Goal: Navigation & Orientation: Find specific page/section

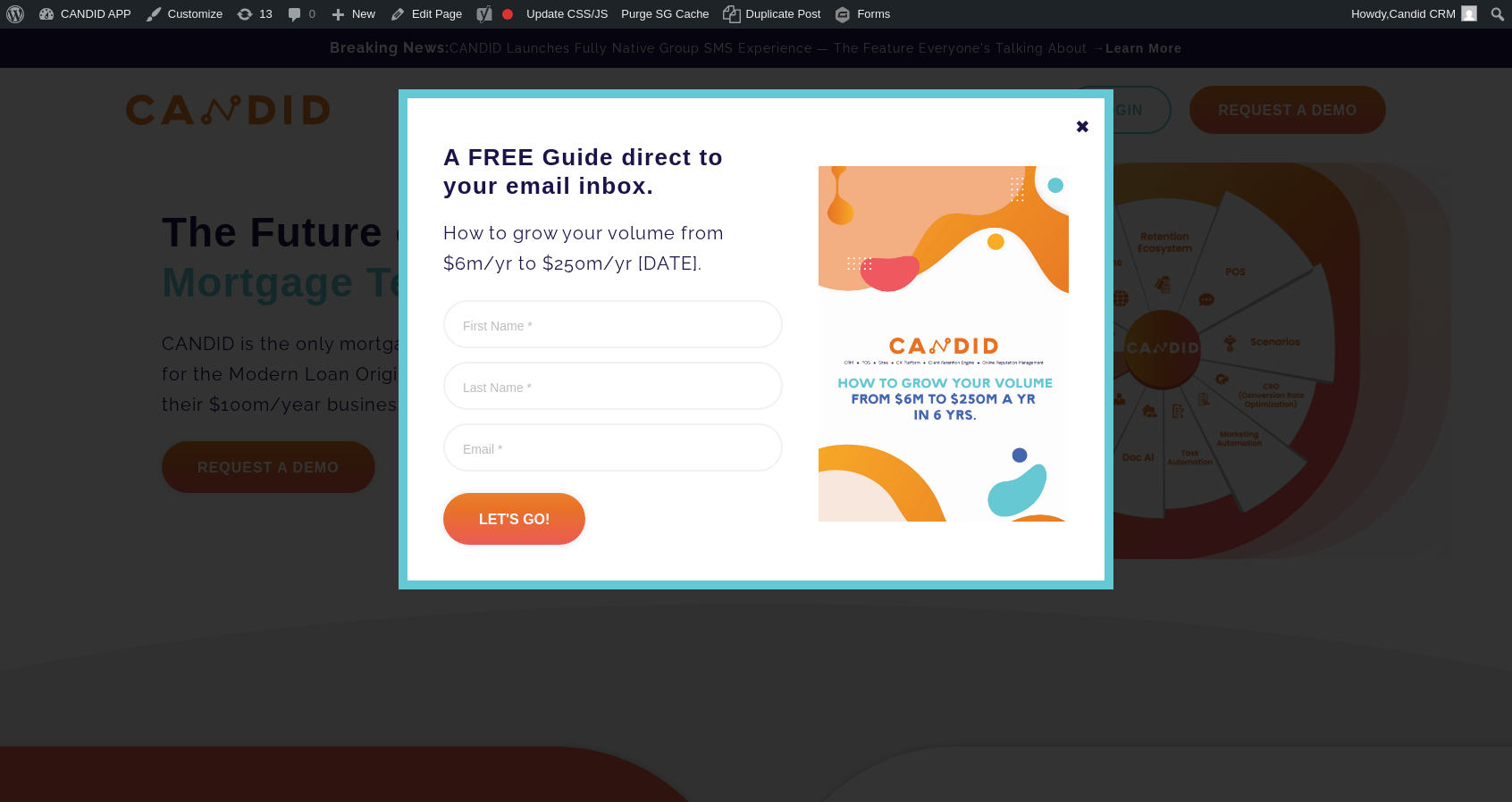
click at [1084, 128] on div "✖" at bounding box center [1083, 127] width 16 height 30
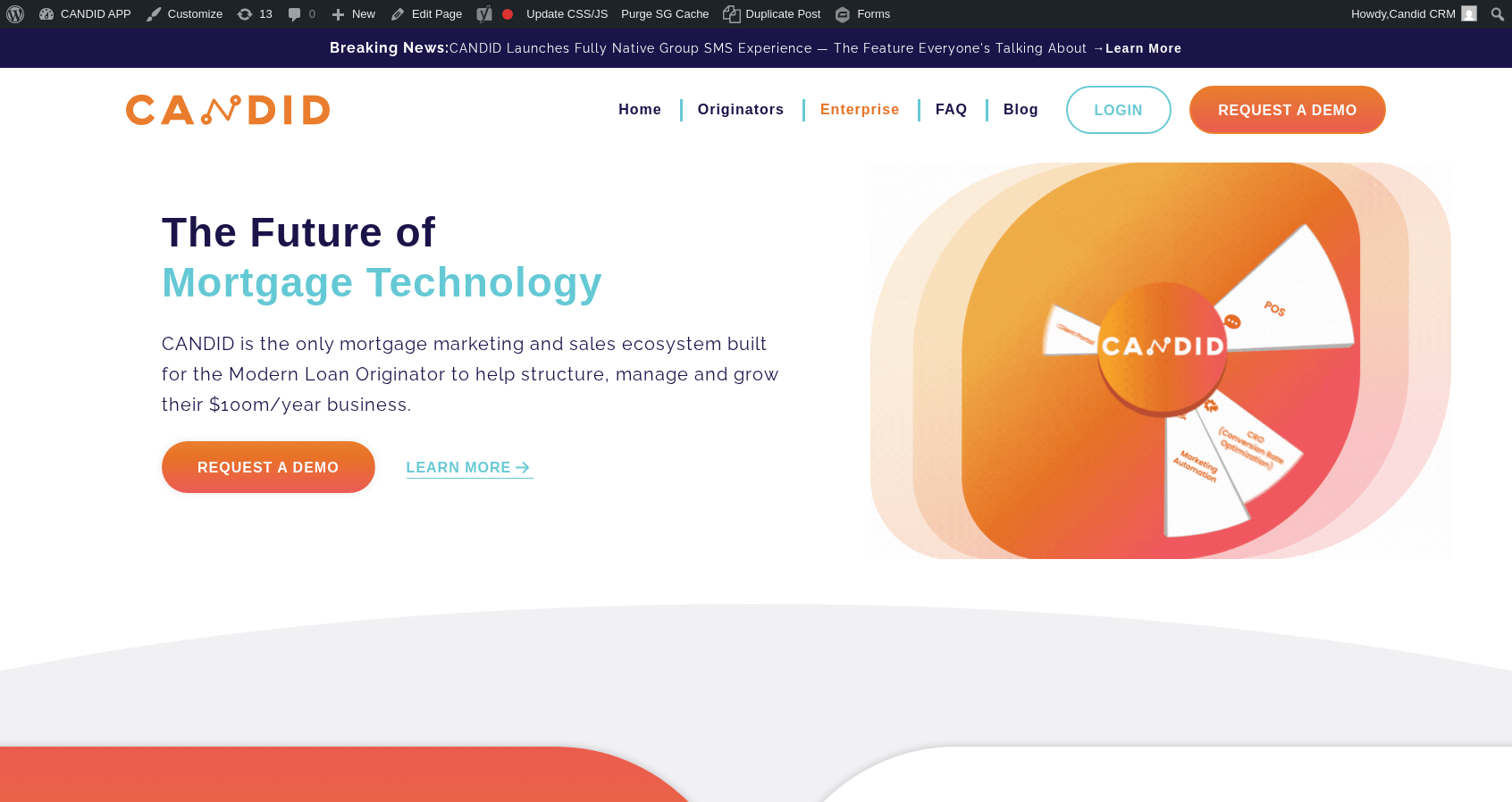
click at [820, 114] on link "Enterprise" at bounding box center [860, 110] width 80 height 30
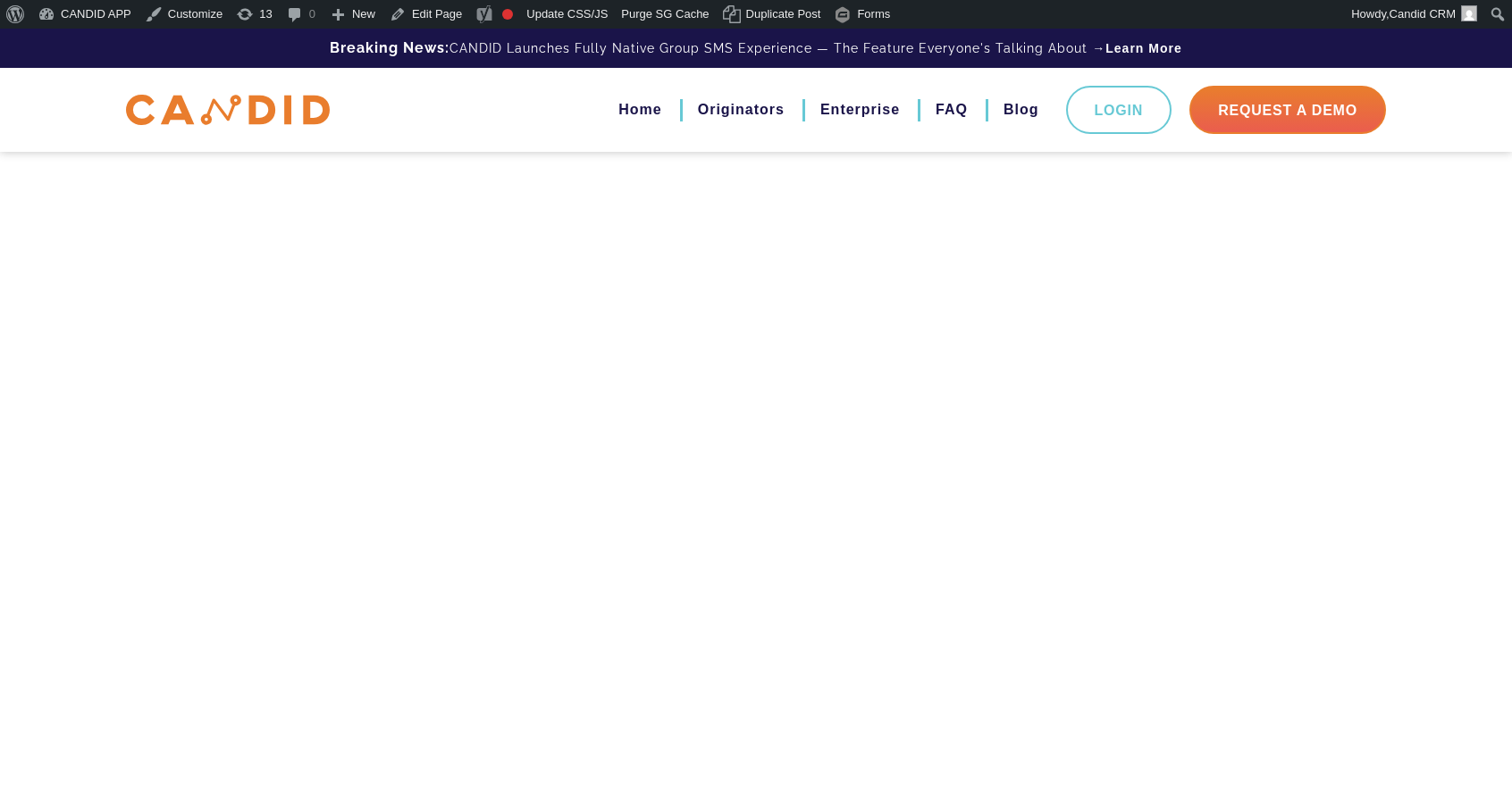
scroll to position [11703, 0]
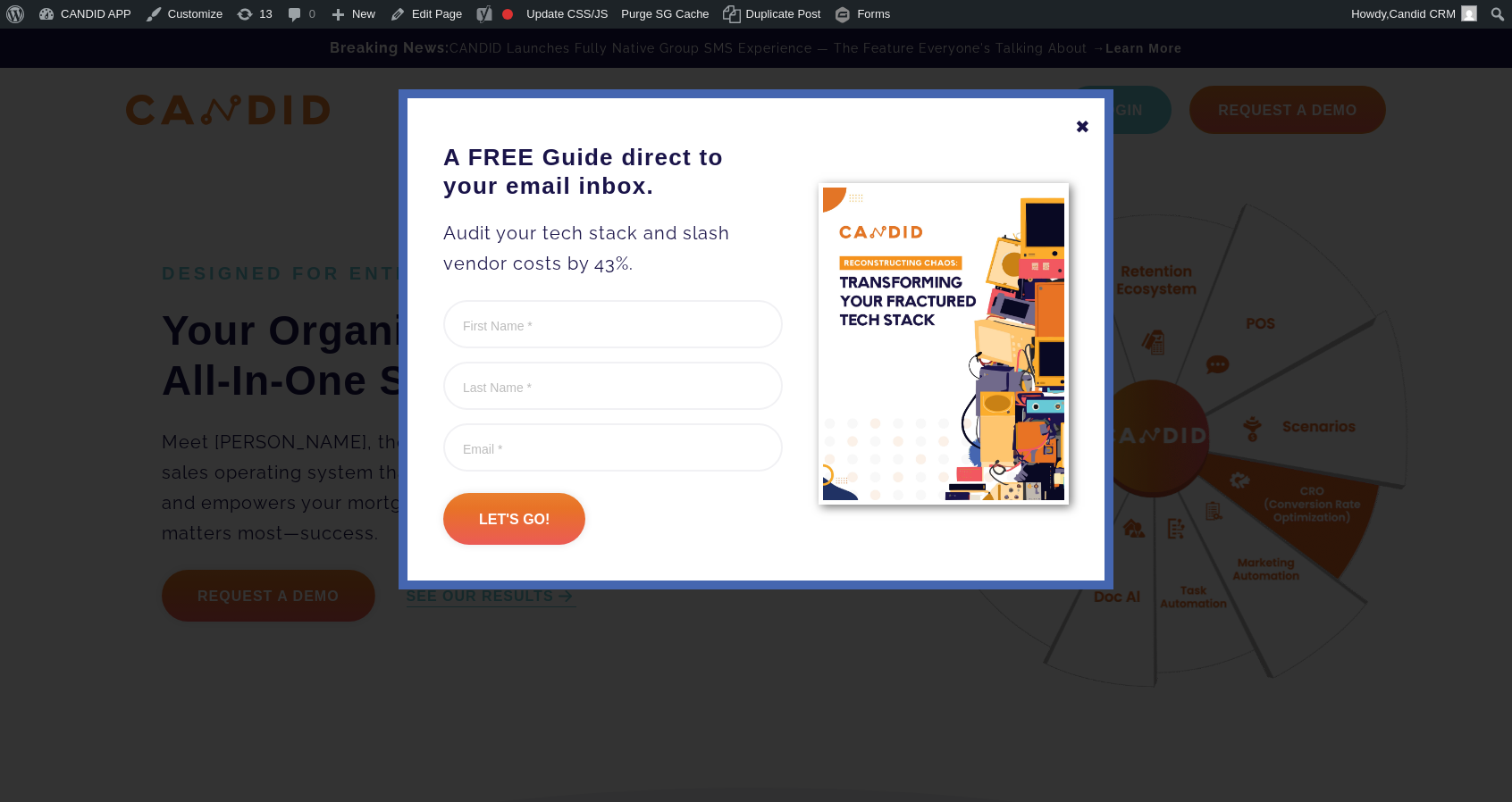
click at [1080, 117] on div "✖" at bounding box center [1083, 127] width 16 height 30
click at [1086, 128] on div "✖" at bounding box center [1083, 127] width 16 height 30
